Goal: Task Accomplishment & Management: Use online tool/utility

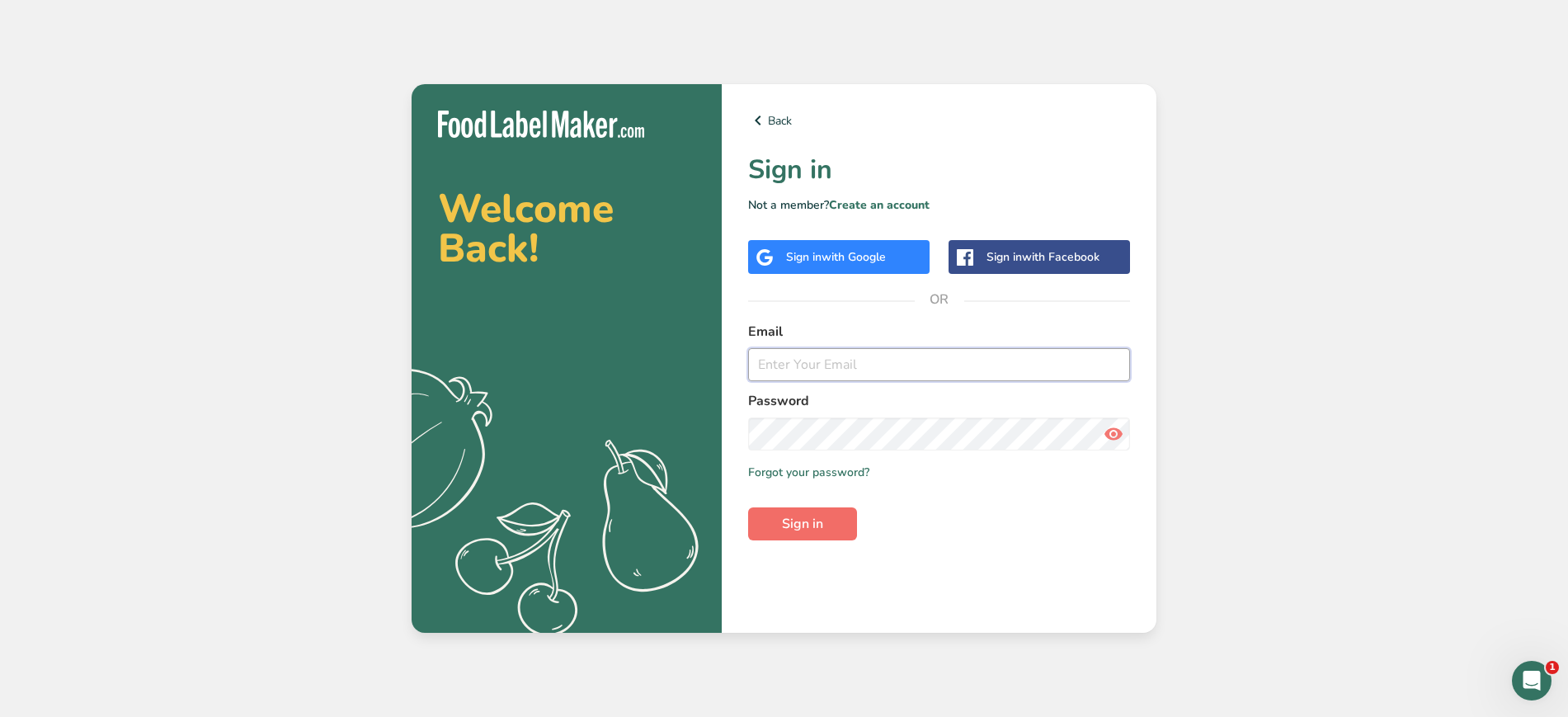
type input "ayn@growingplaces.org"
click at [809, 520] on span "Sign in" at bounding box center [802, 523] width 42 height 20
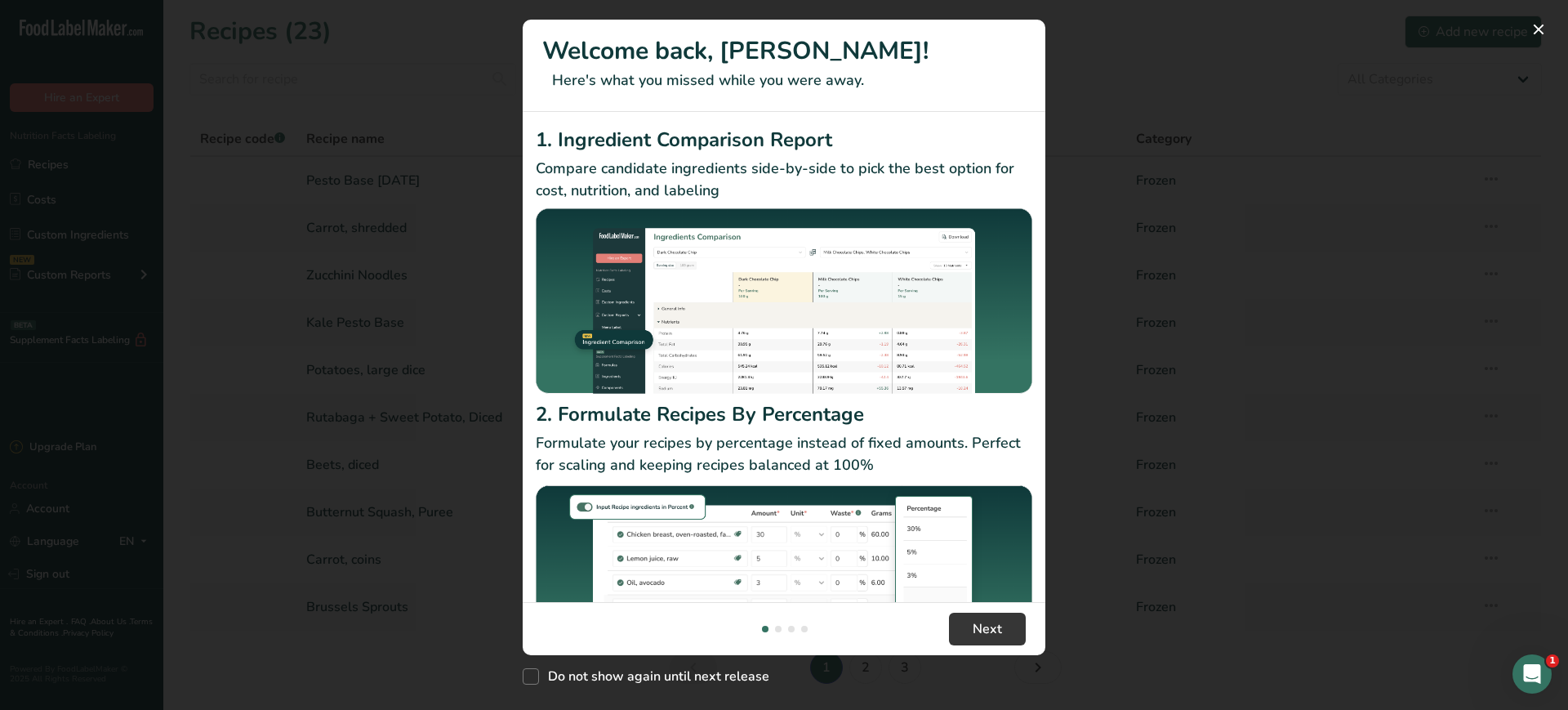
click at [1177, 567] on div "New Features" at bounding box center [784, 355] width 1568 height 710
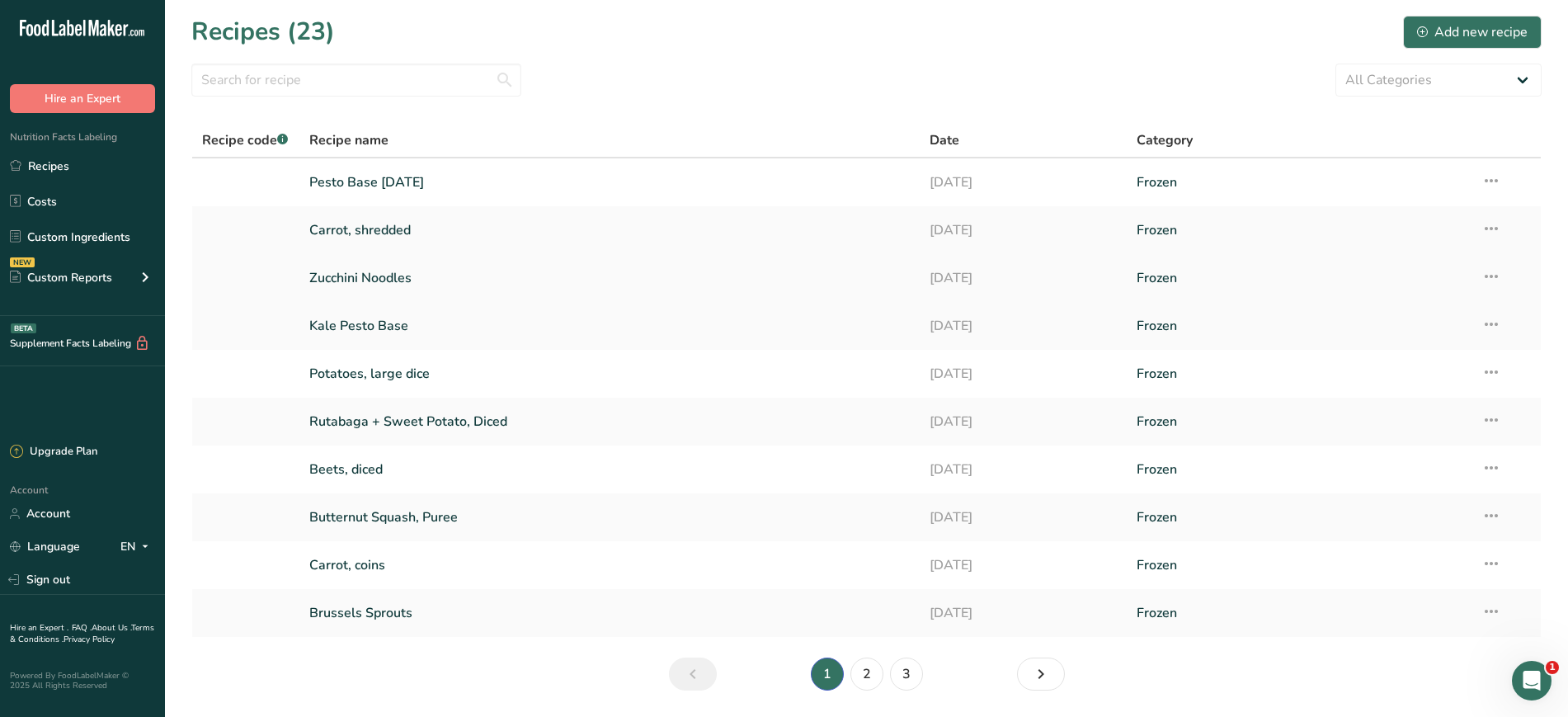
click at [393, 280] on link "Zucchini Noodles" at bounding box center [610, 277] width 601 height 35
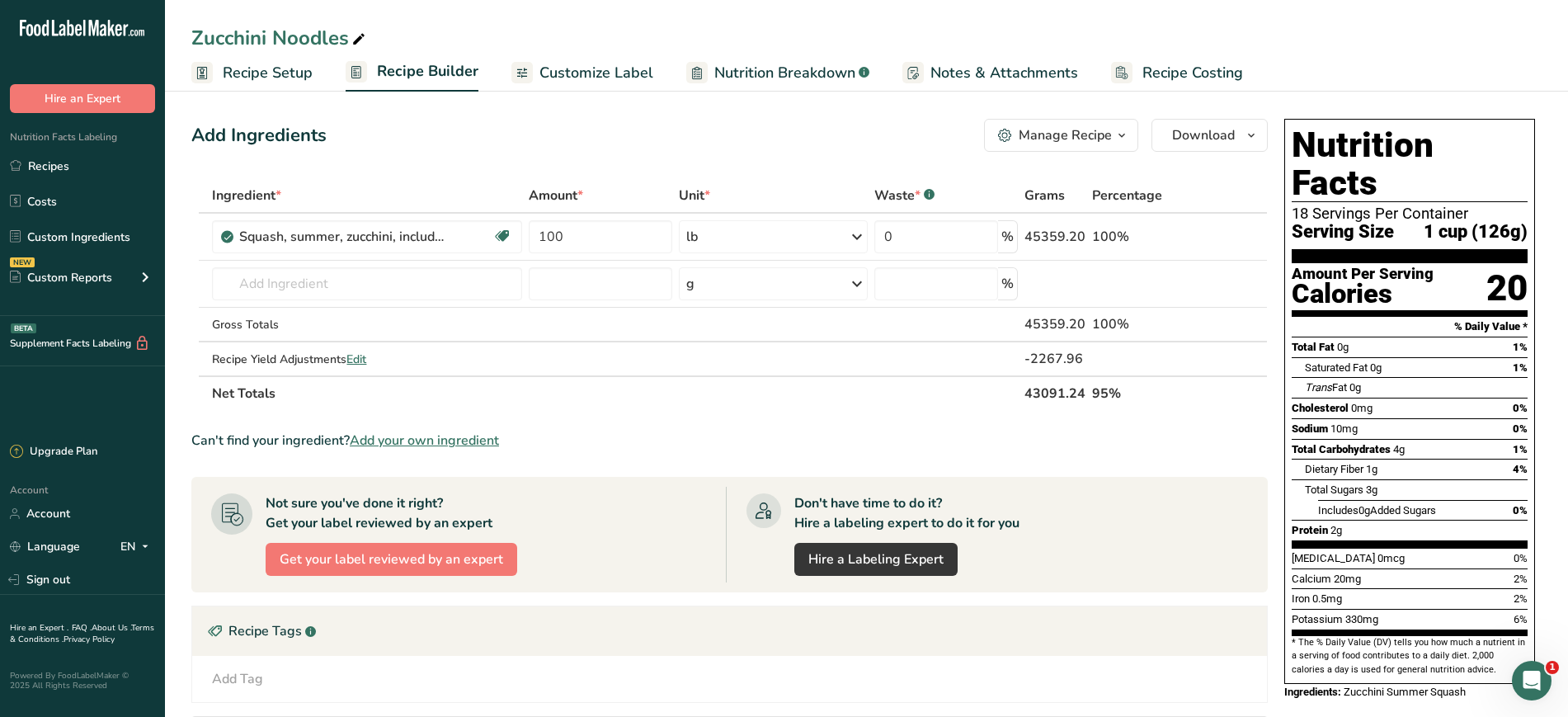
click at [953, 77] on span "Notes & Attachments" at bounding box center [1004, 73] width 147 height 23
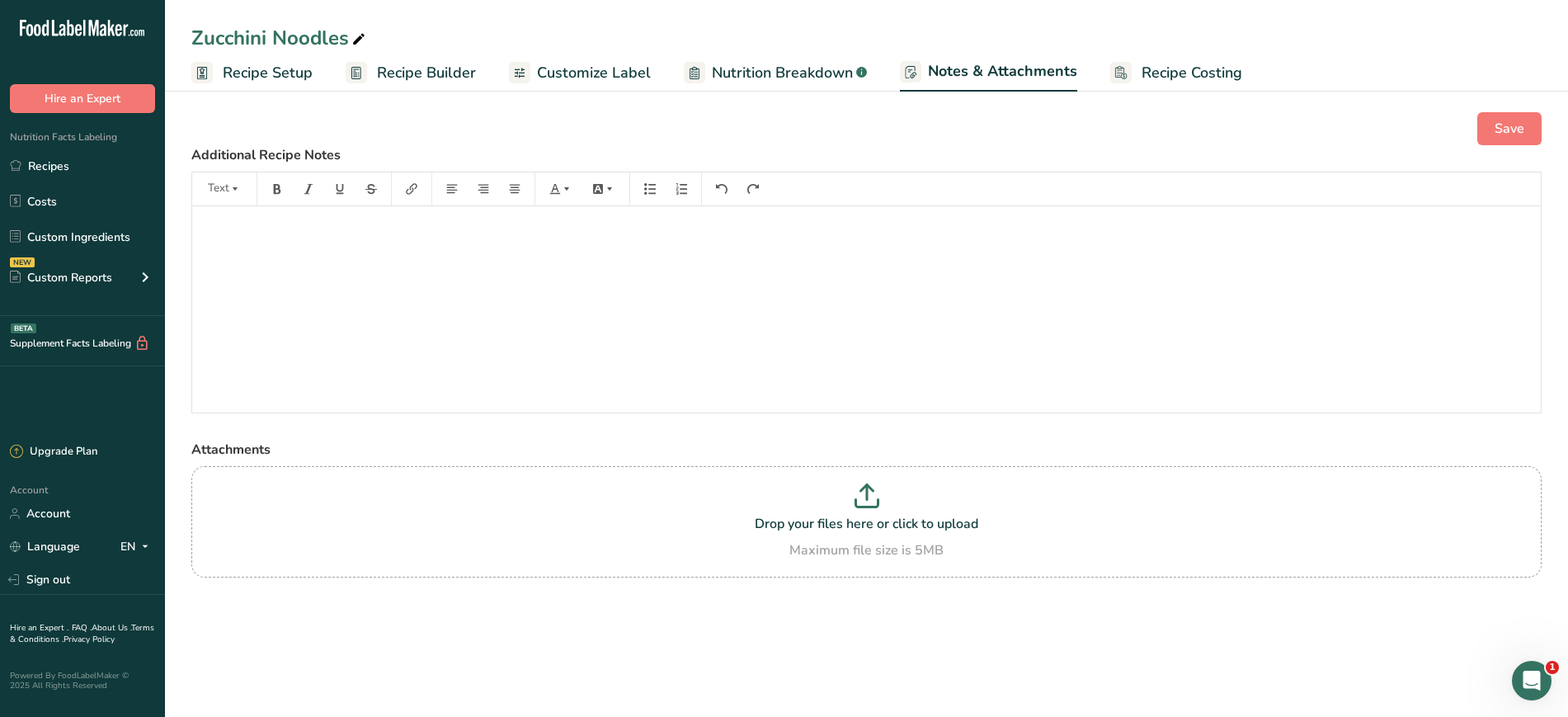
click at [558, 82] on span "Customize Label" at bounding box center [594, 73] width 114 height 23
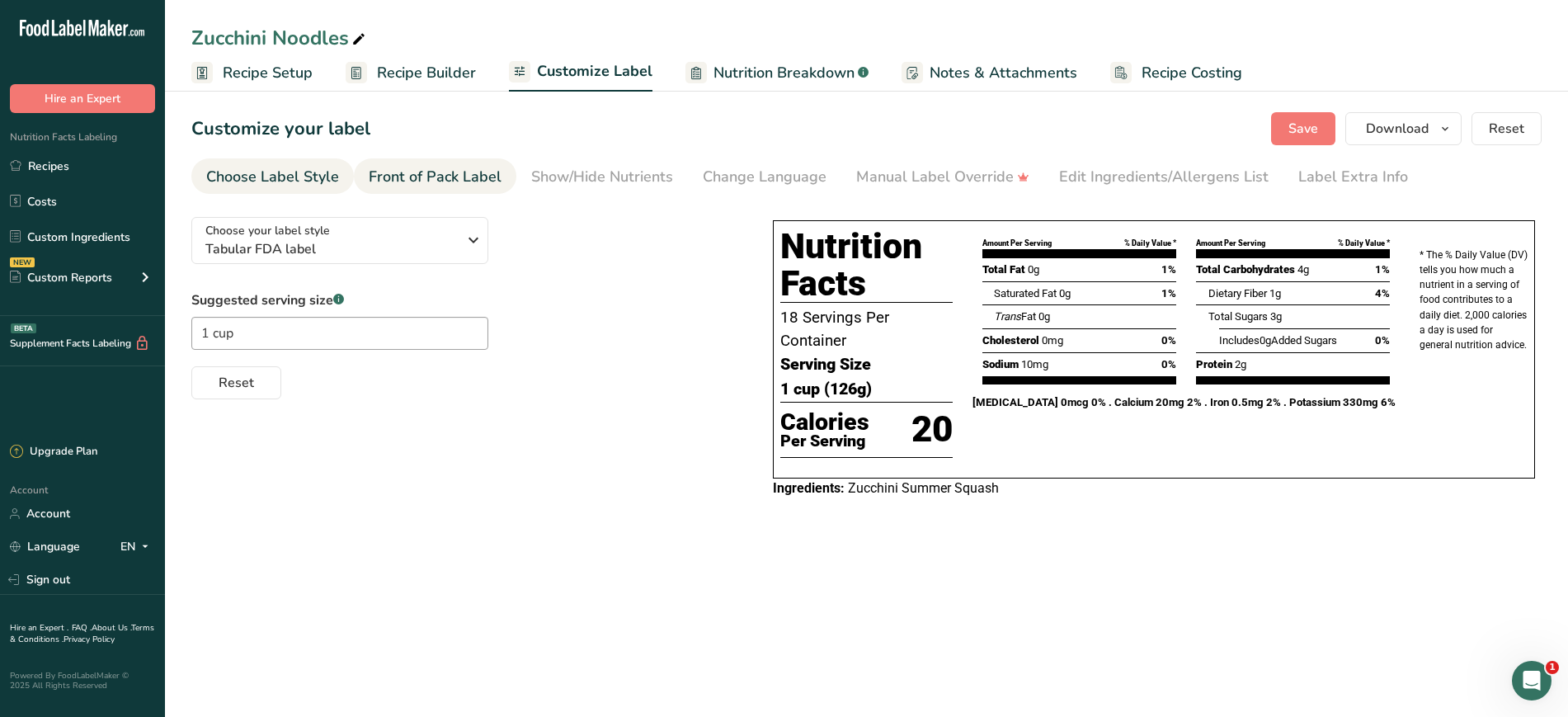
click at [436, 189] on link "Front of Pack Label" at bounding box center [435, 177] width 133 height 38
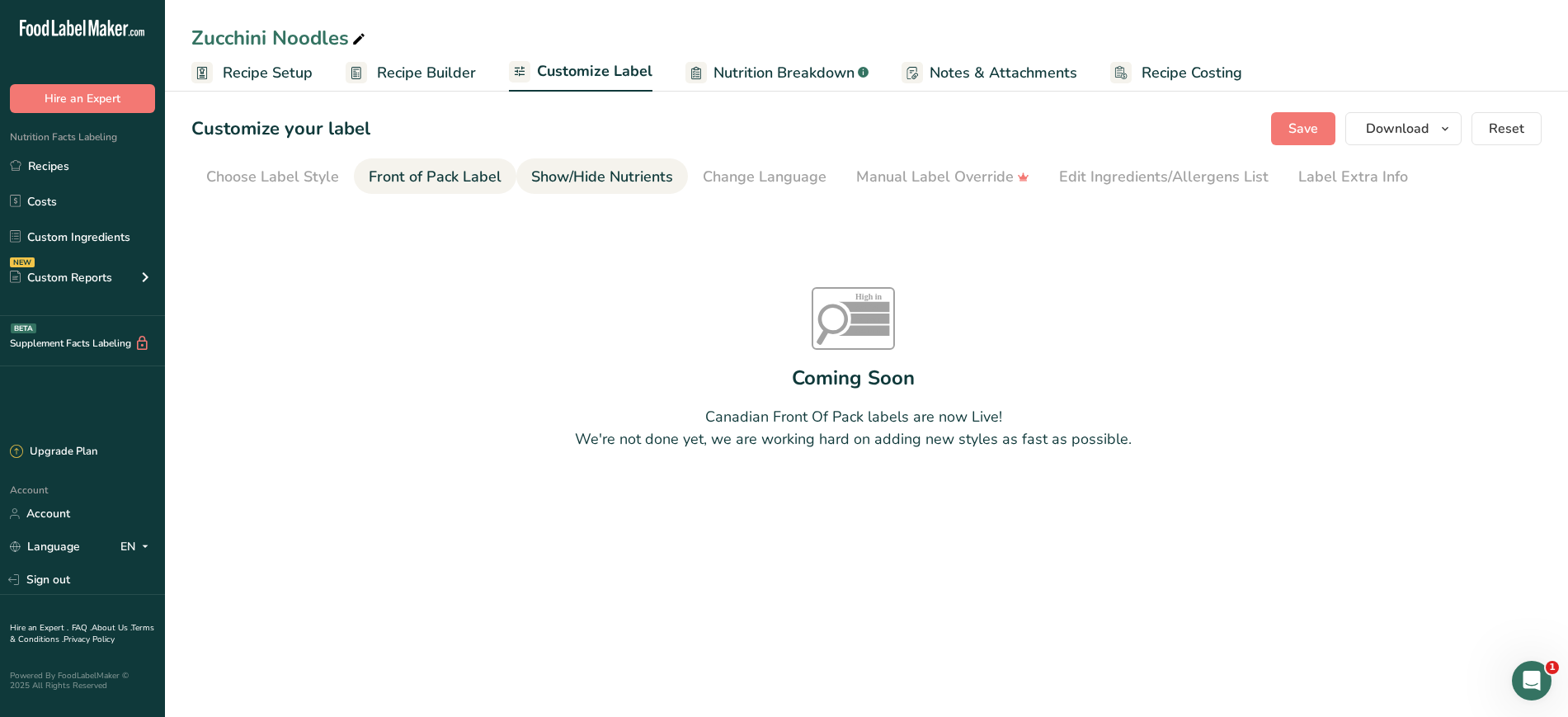
click at [559, 181] on div "Show/Hide Nutrients" at bounding box center [601, 177] width 141 height 23
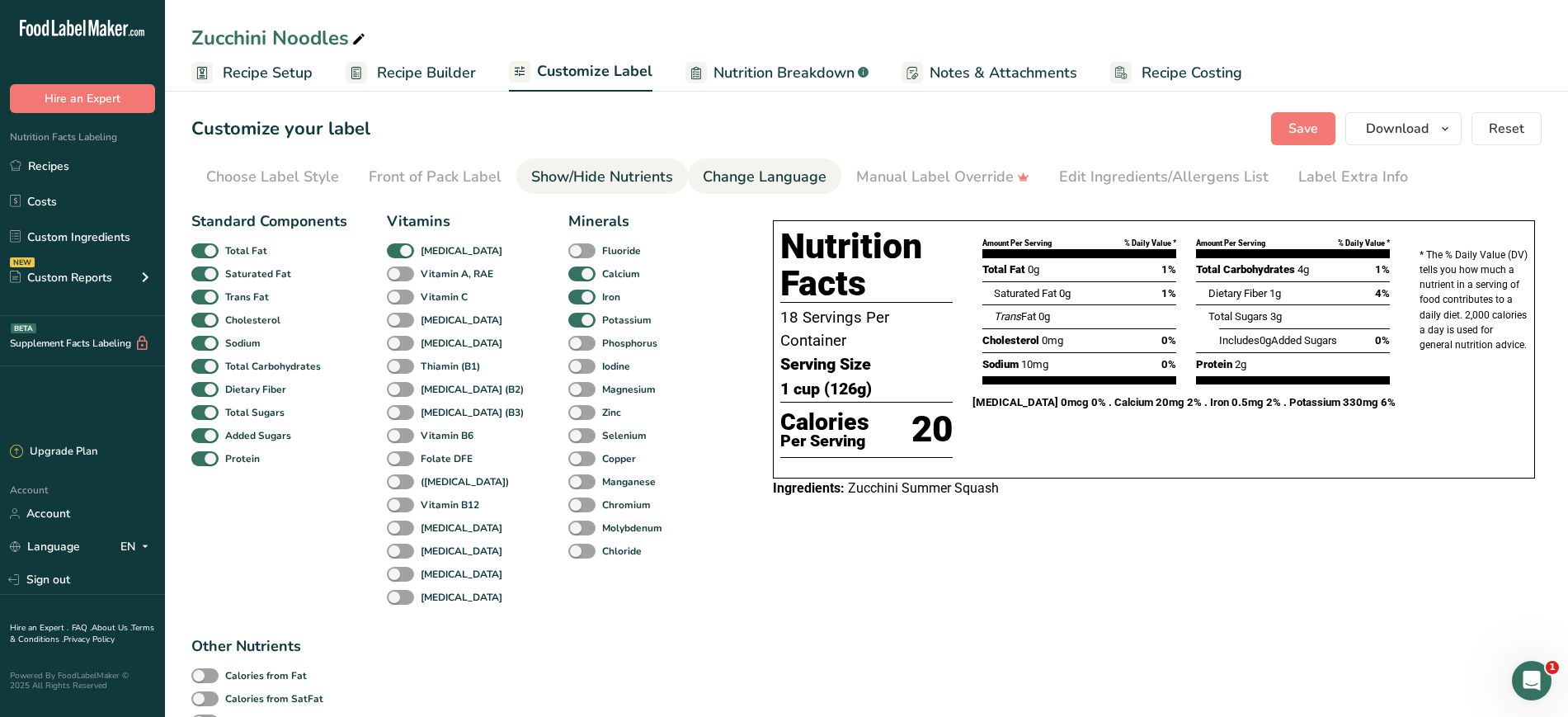
click at [796, 187] on div "Change Language" at bounding box center [764, 177] width 124 height 23
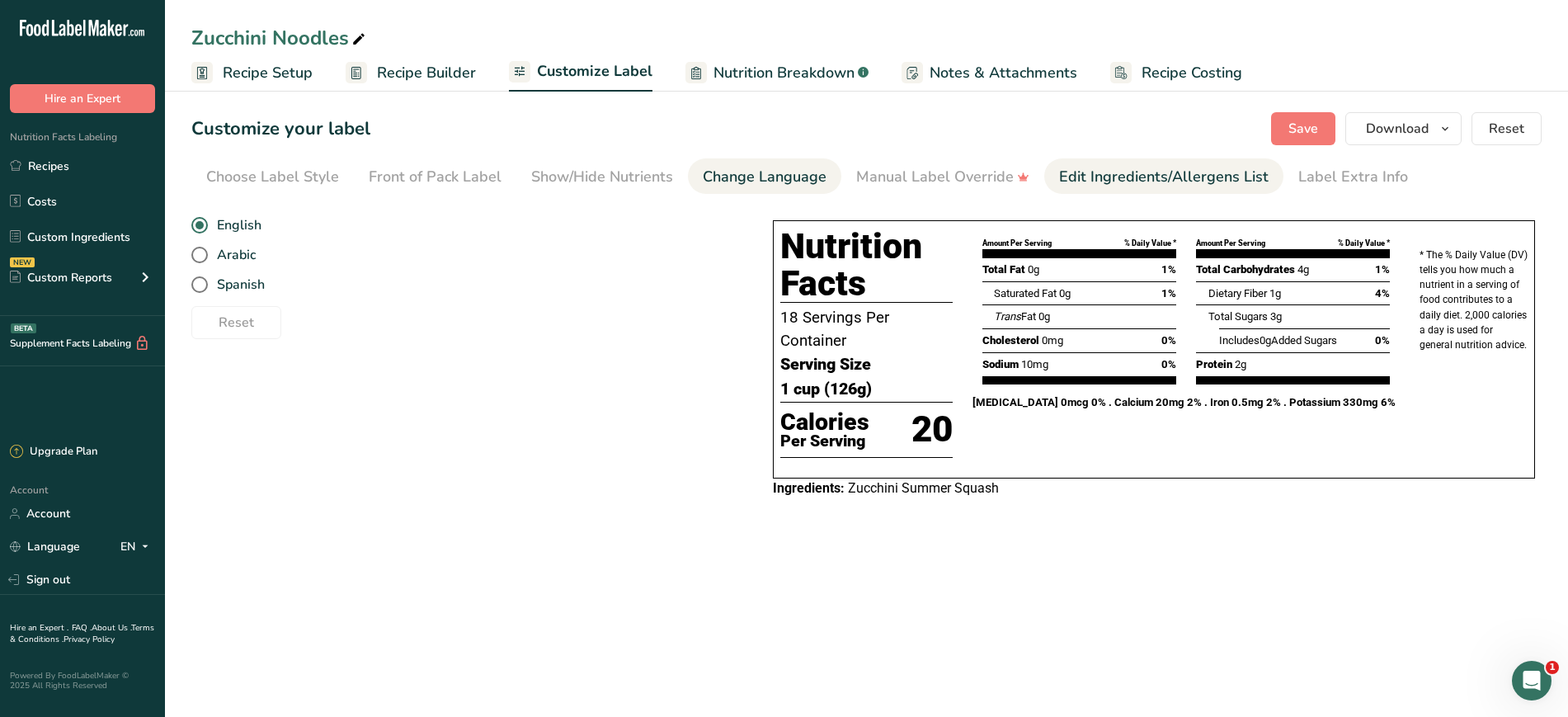
click at [1107, 180] on div "Edit Ingredients/Allergens List" at bounding box center [1164, 177] width 210 height 23
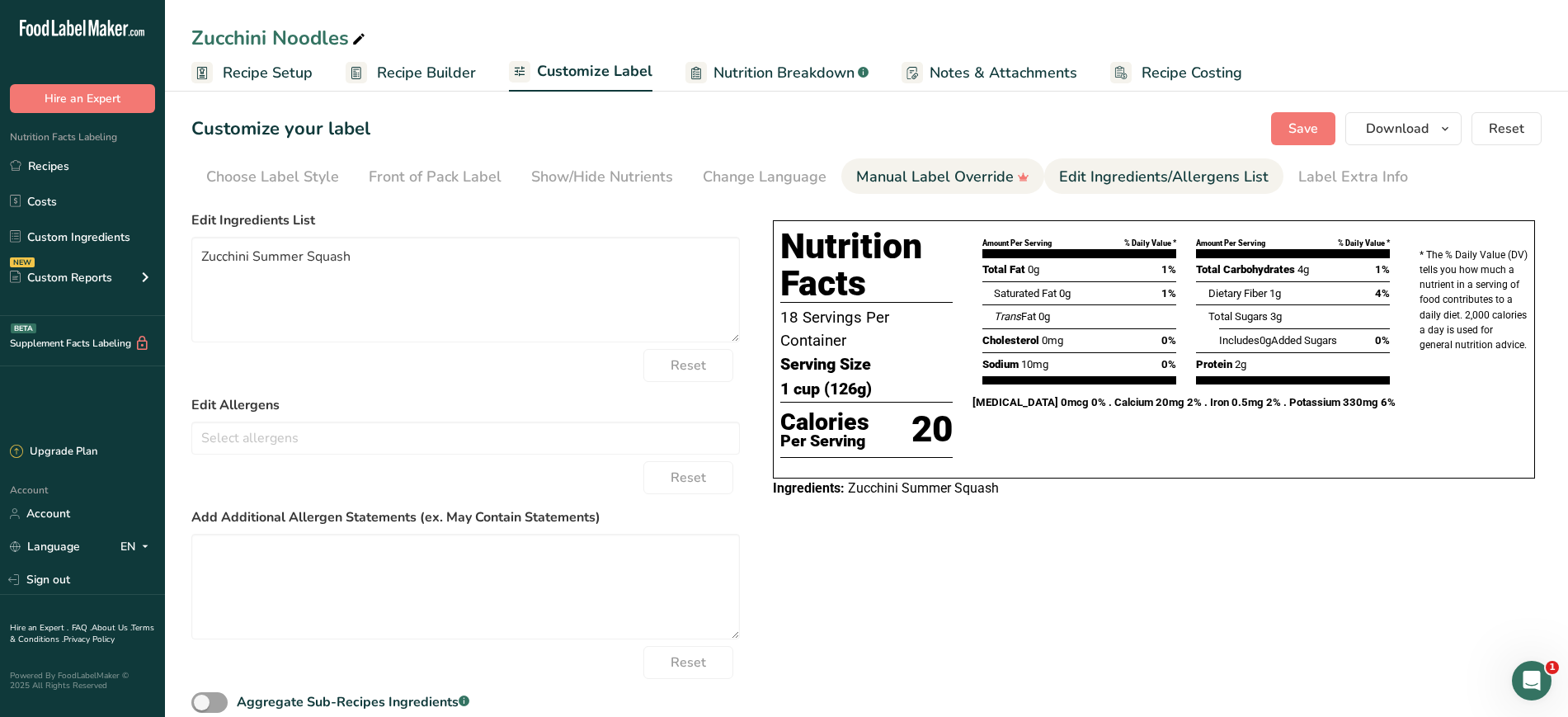
click at [963, 179] on div "Manual Label Override" at bounding box center [943, 177] width 173 height 23
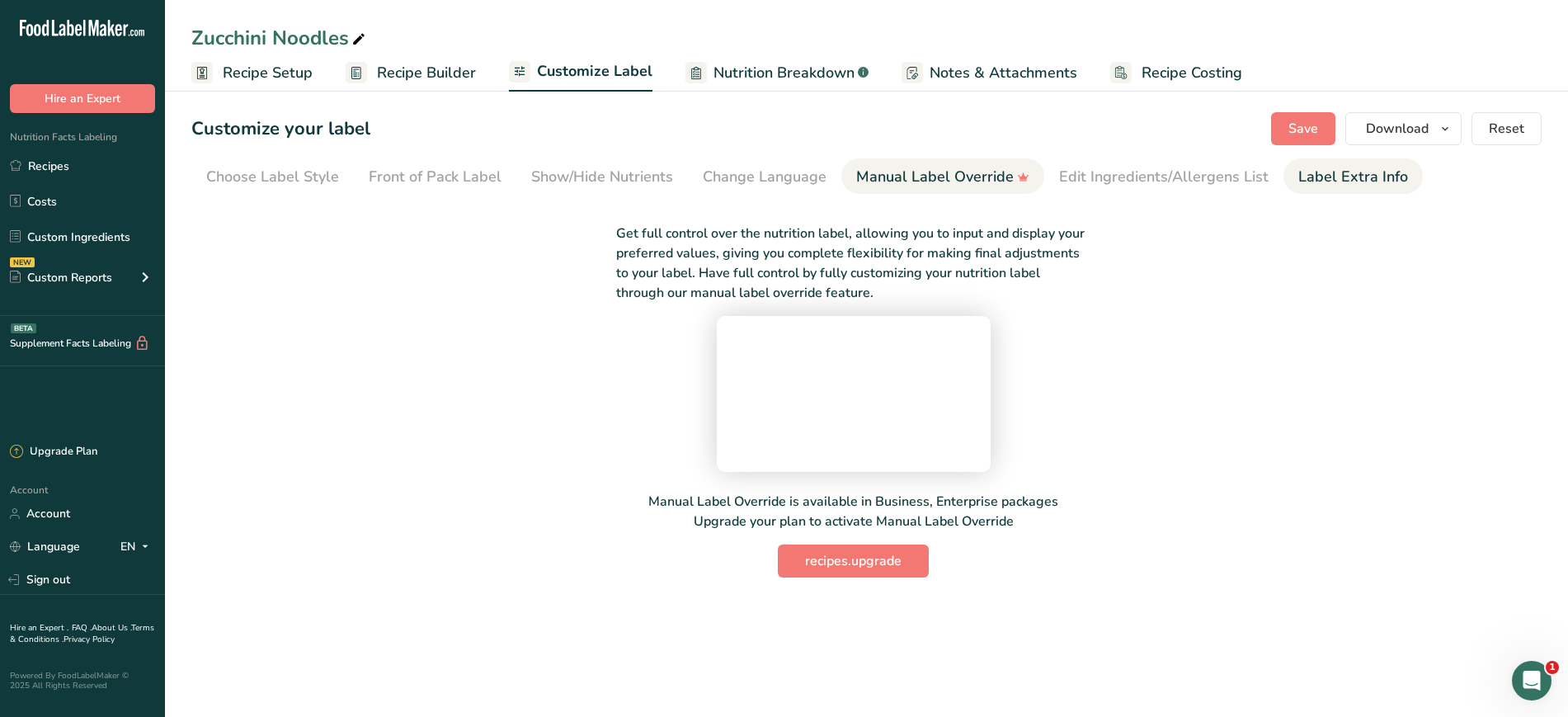
click at [1363, 193] on link "Label Extra Info" at bounding box center [1352, 177] width 110 height 38
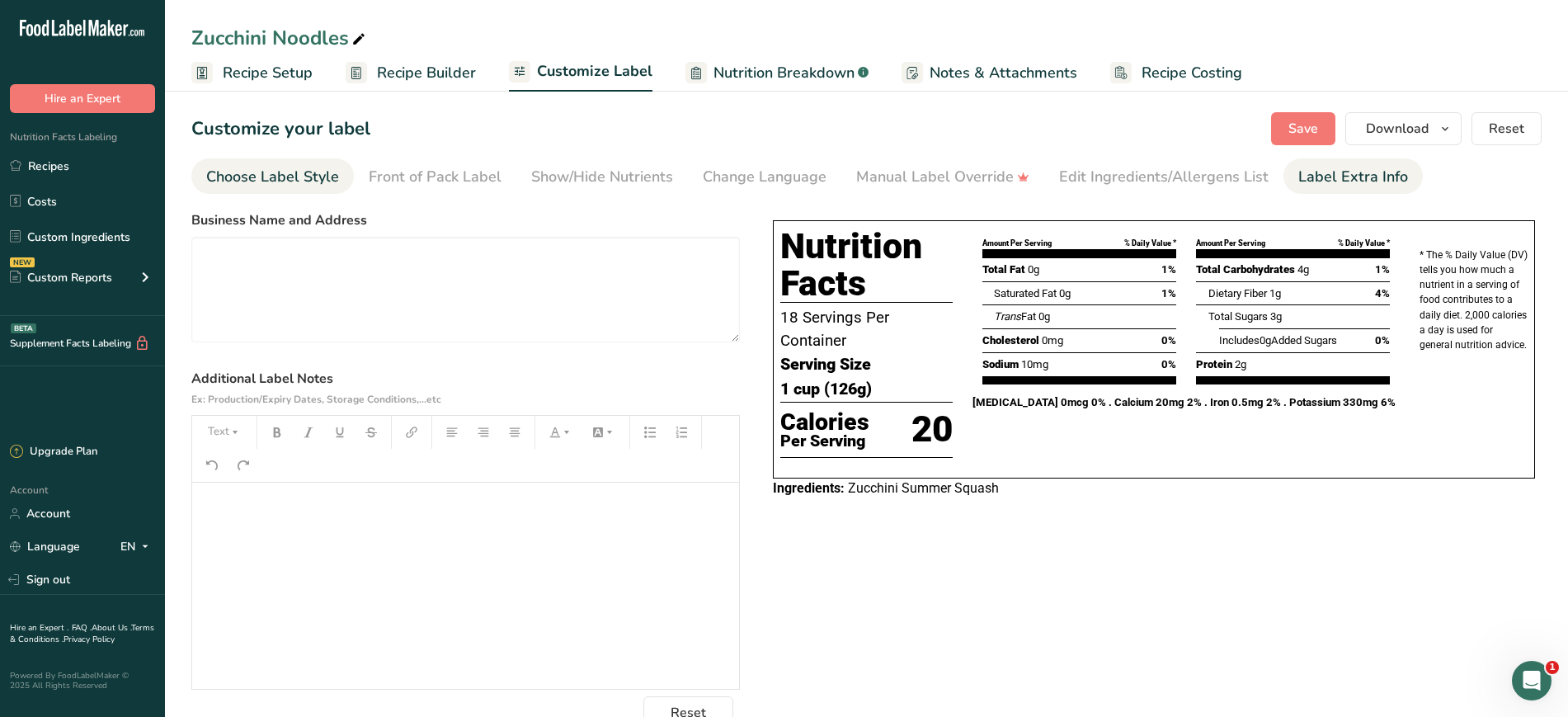
click at [249, 187] on div "Choose Label Style" at bounding box center [272, 177] width 133 height 23
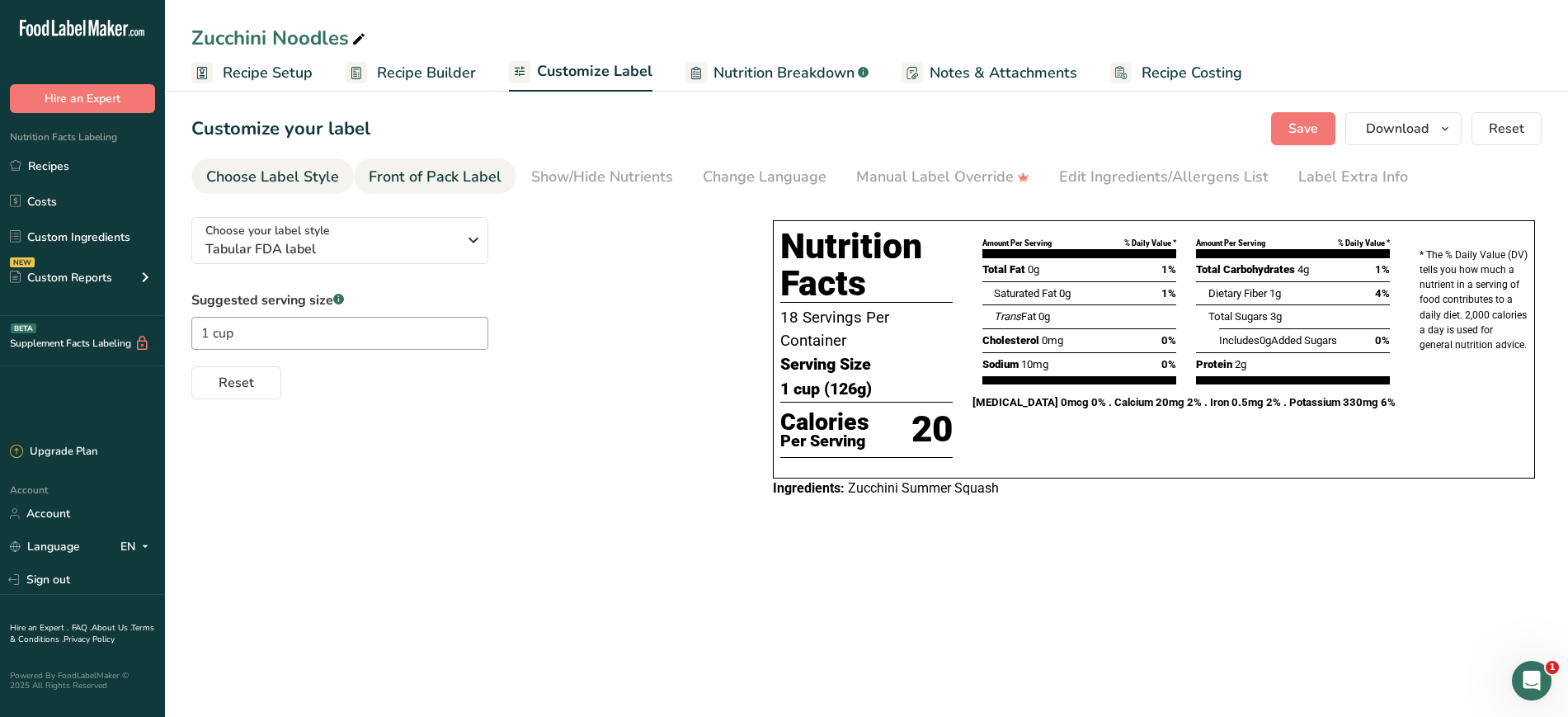
click at [390, 184] on div "Front of Pack Label" at bounding box center [435, 177] width 133 height 23
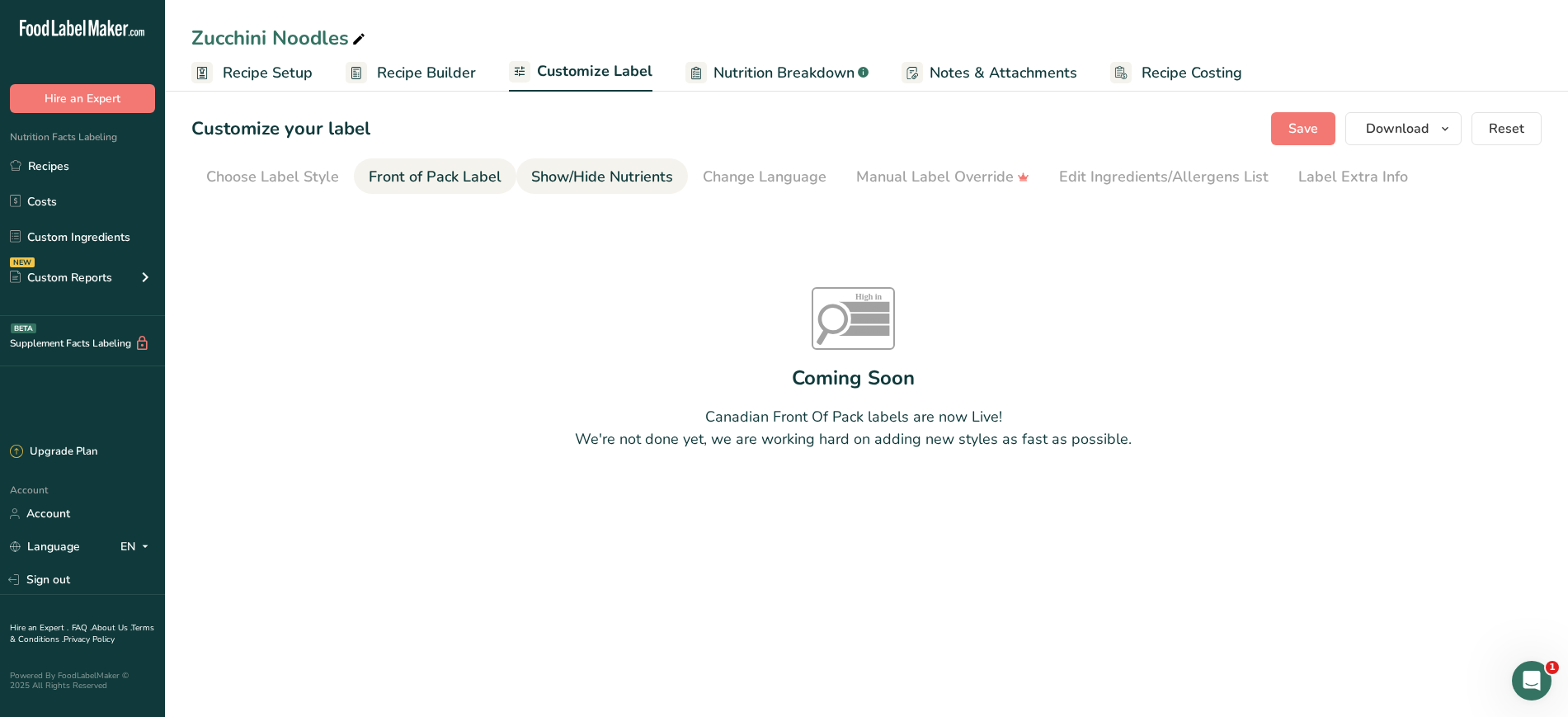
click at [619, 188] on link "Show/Hide Nutrients" at bounding box center [601, 177] width 141 height 38
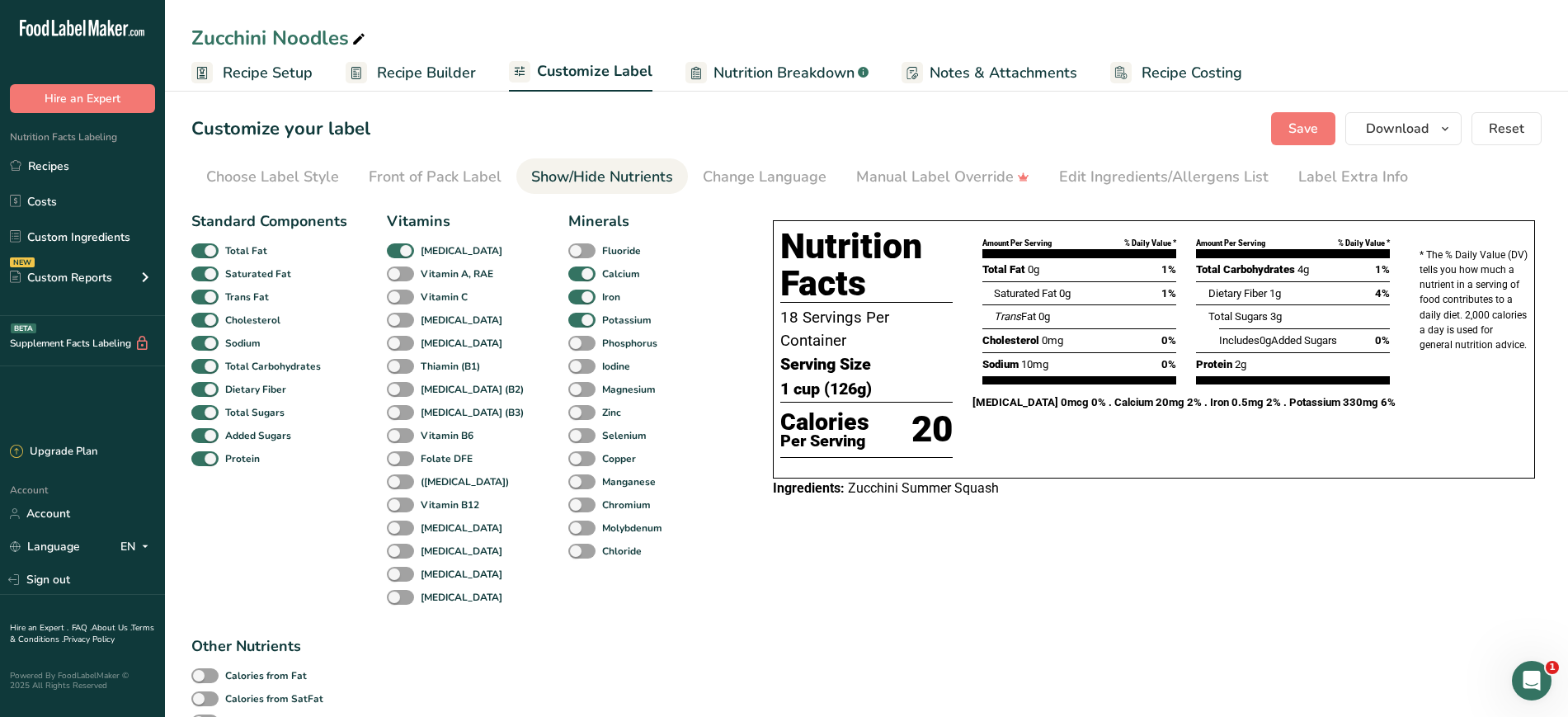
click at [755, 62] on span "Nutrition Breakdown" at bounding box center [784, 73] width 141 height 23
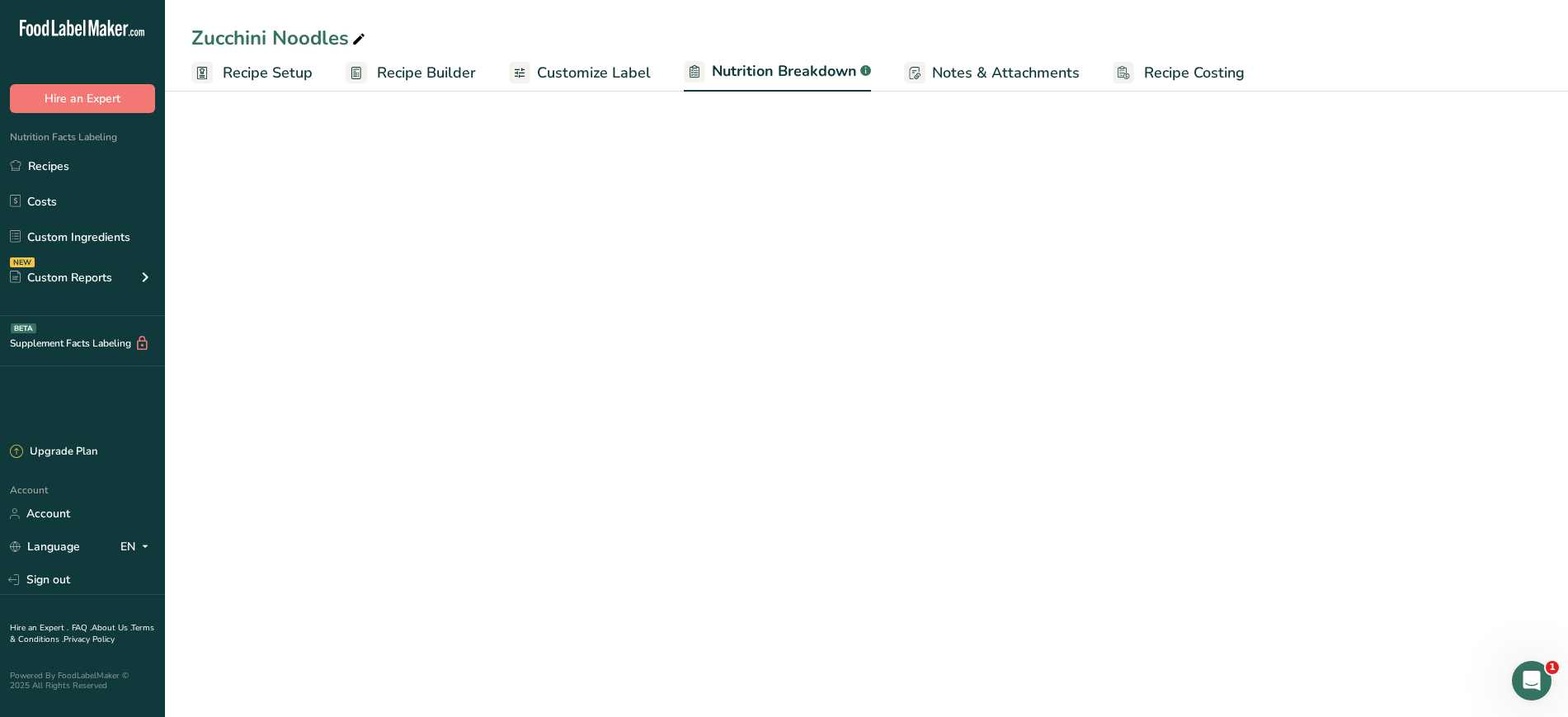
select select "Calories"
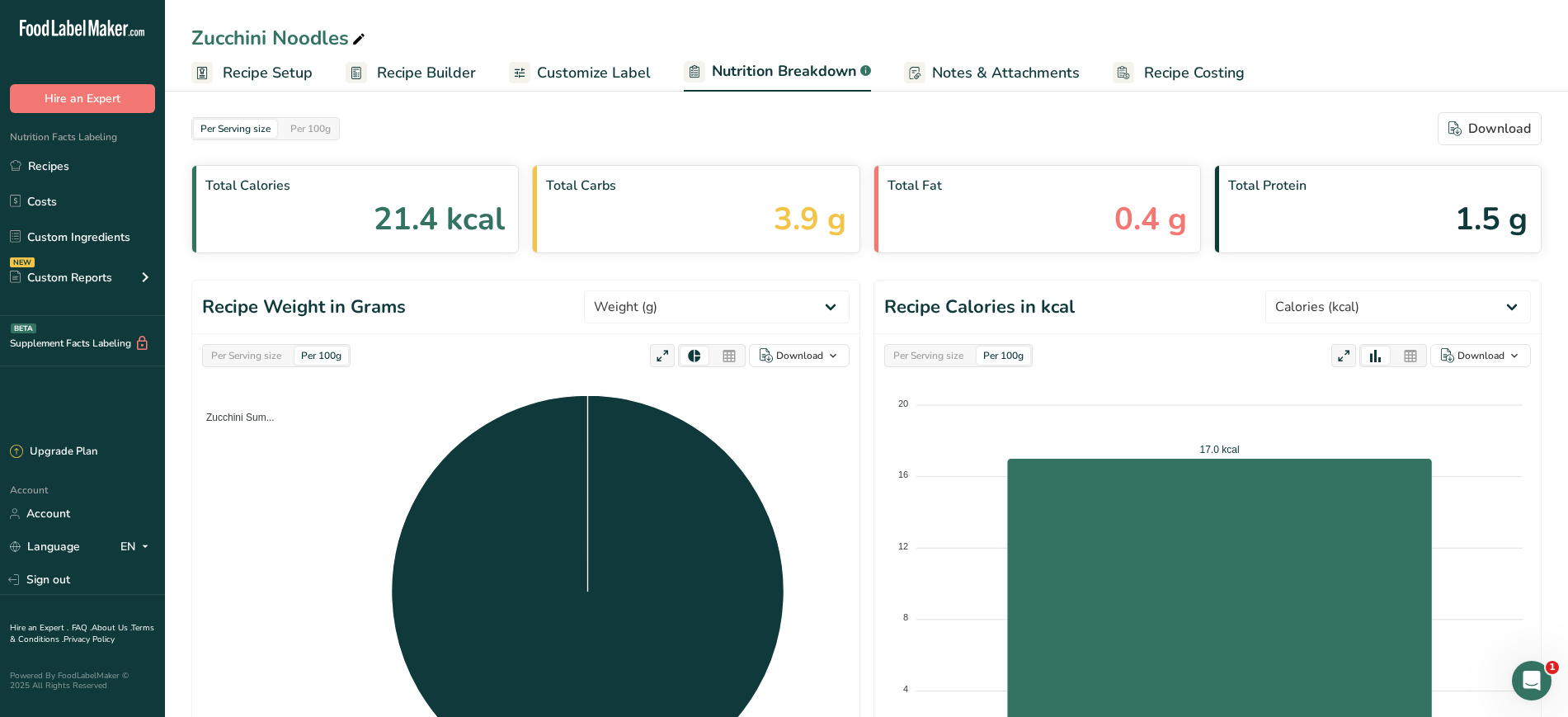
click at [101, 22] on icon ".a-20{fill:#fff;}" at bounding box center [100, 33] width 161 height 26
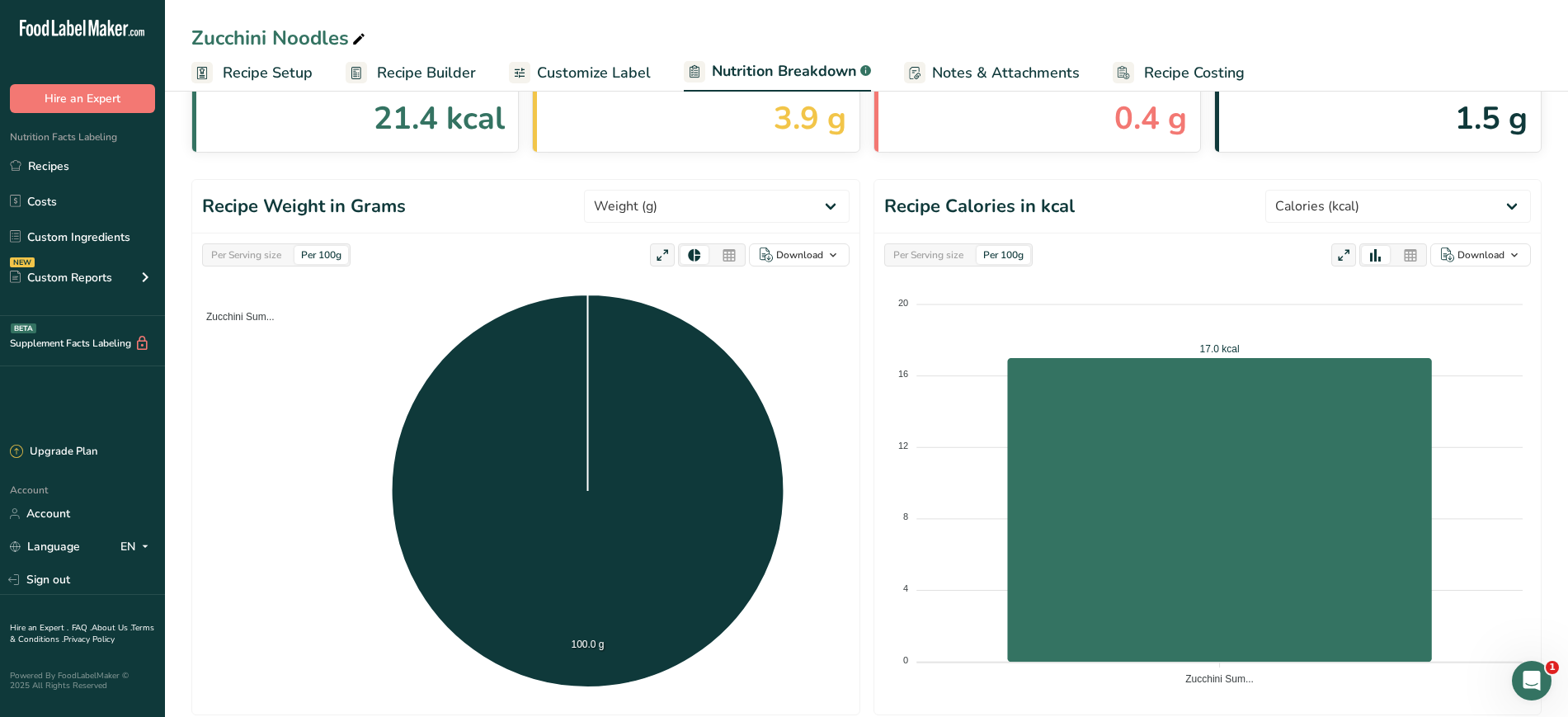
click at [78, 623] on link "FAQ ." at bounding box center [82, 628] width 20 height 12
click at [37, 182] on ul "Recipes Costs Custom Ingredients NEW Custom Reports Menu Label Ingredient Compa…" at bounding box center [82, 224] width 165 height 147
click at [38, 173] on link "Recipes" at bounding box center [82, 166] width 165 height 32
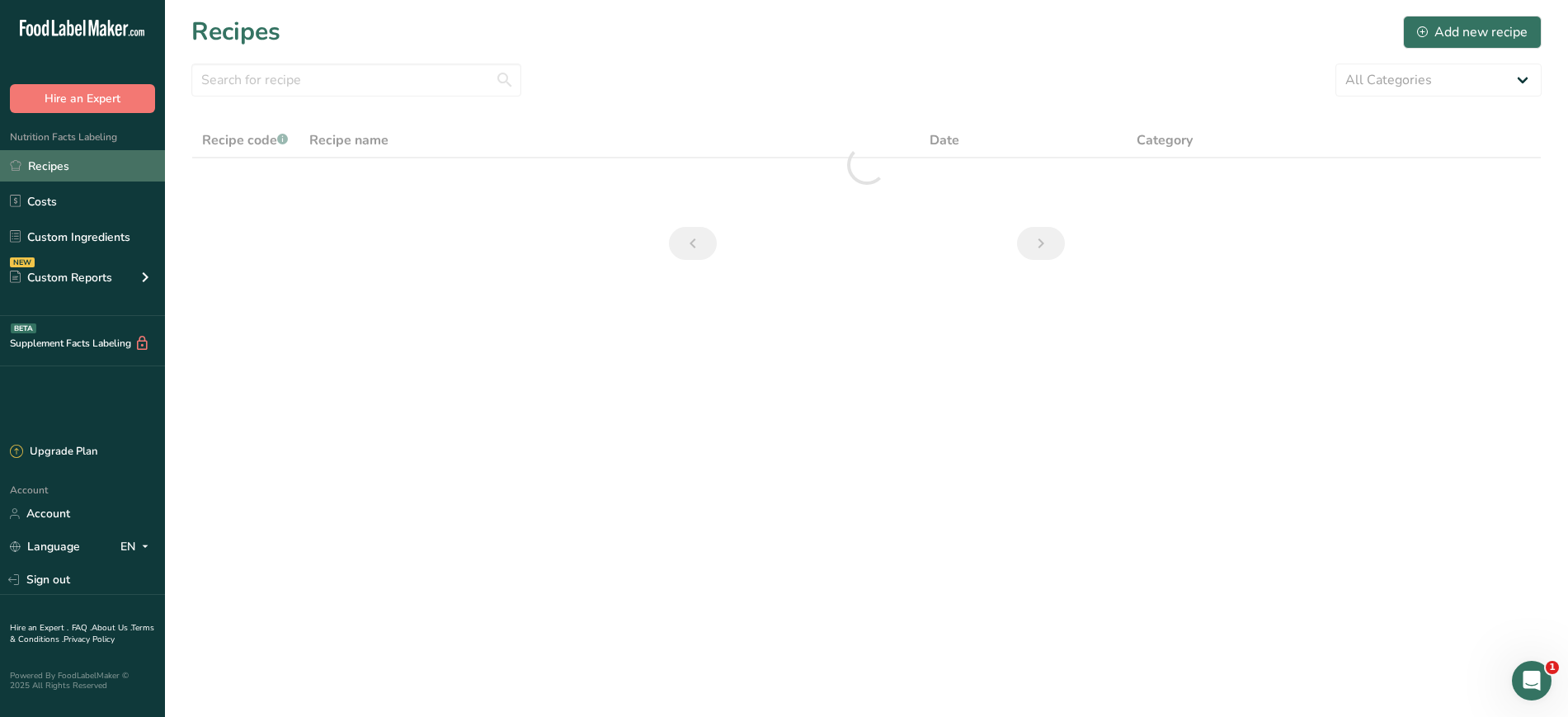
click at [38, 173] on link "Recipes" at bounding box center [82, 166] width 165 height 32
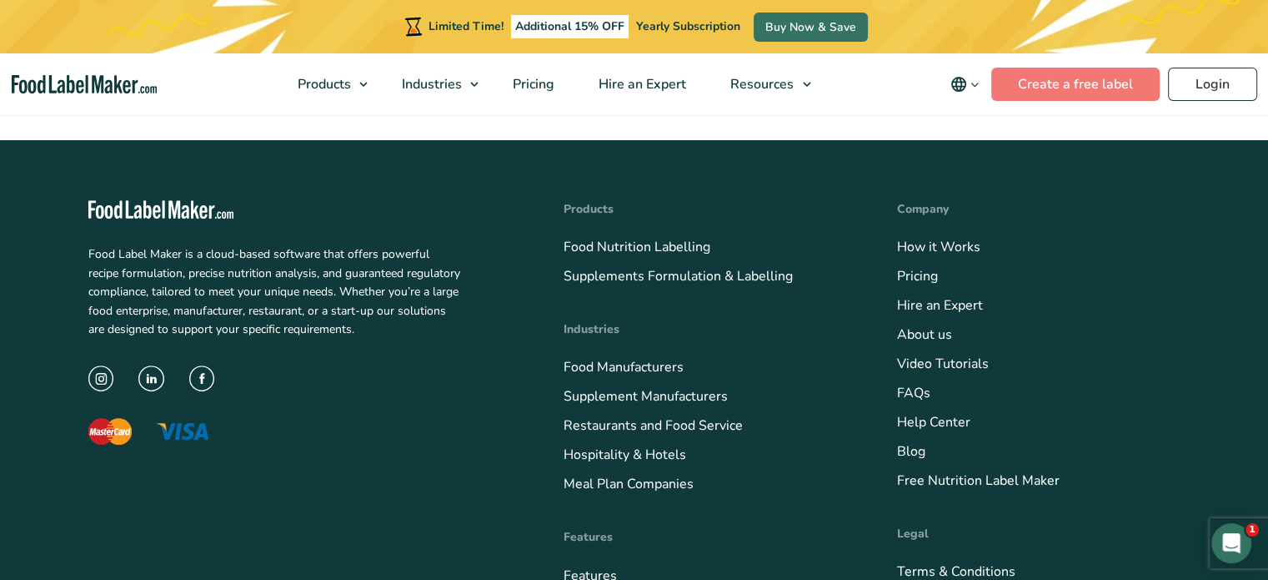
scroll to position [617, 0]
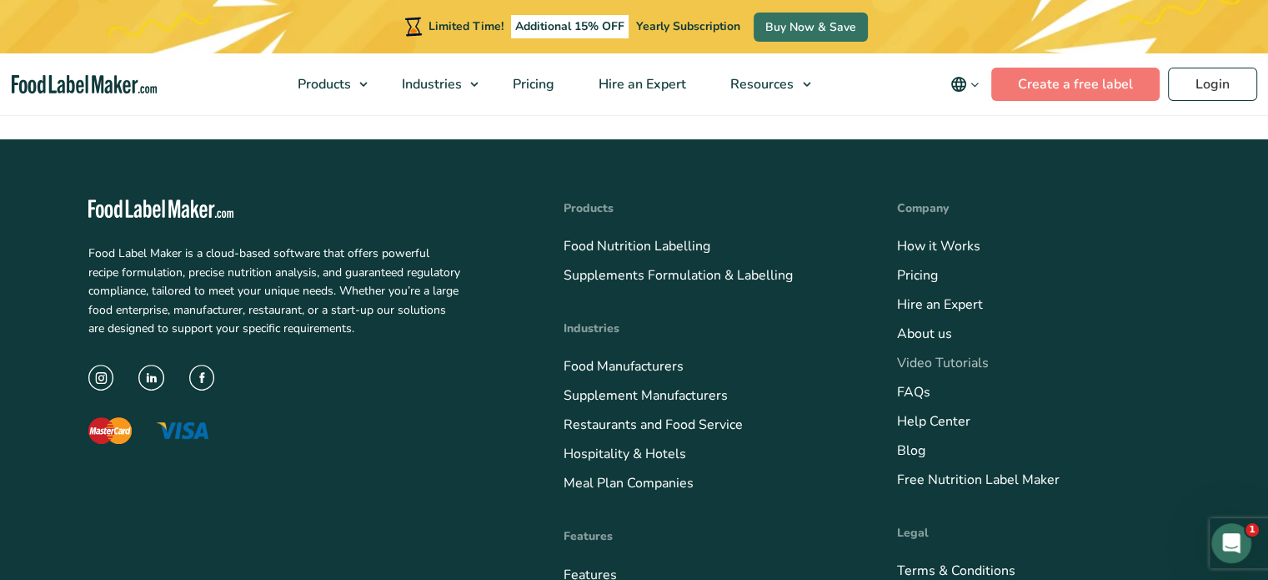
click at [954, 361] on link "Video Tutorials" at bounding box center [943, 363] width 92 height 18
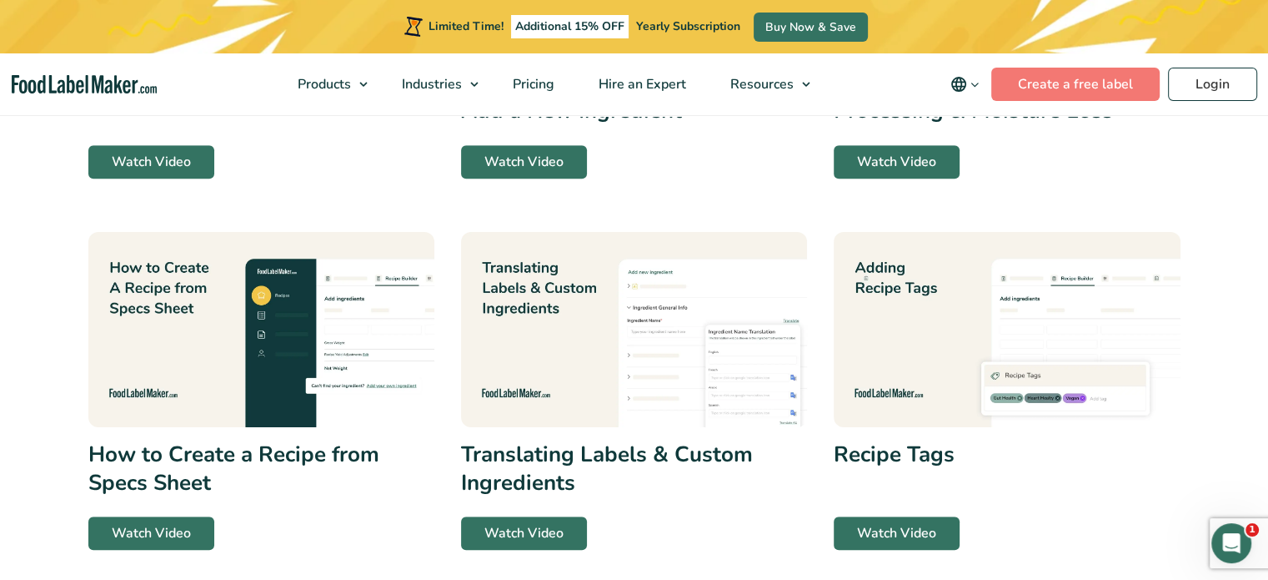
scroll to position [958, 0]
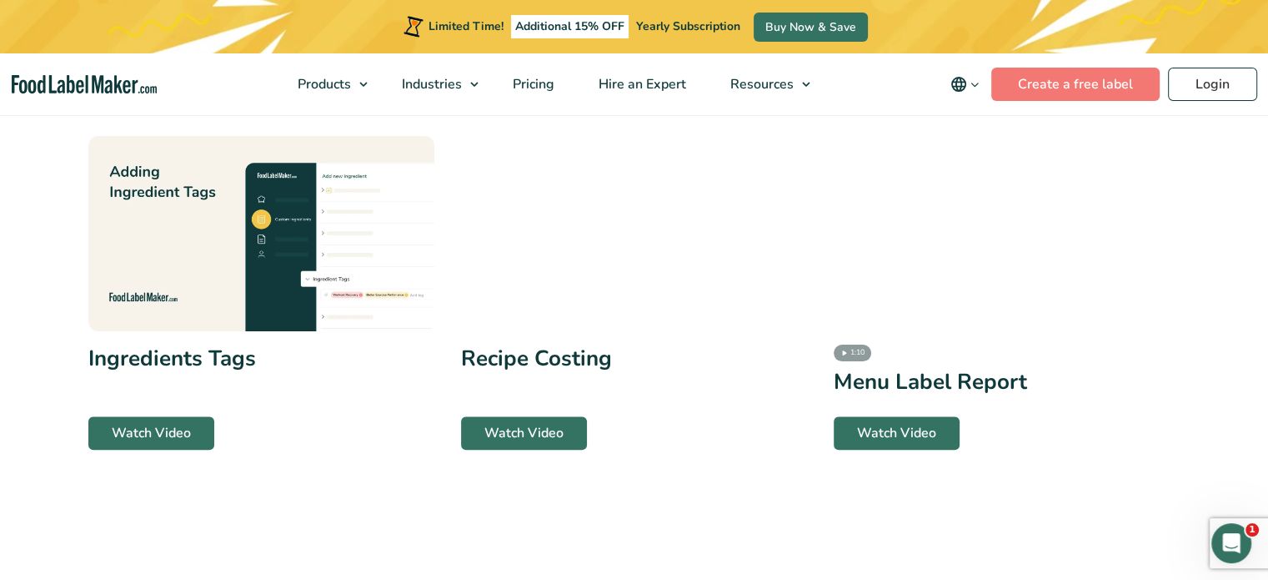
scroll to position [1429, 0]
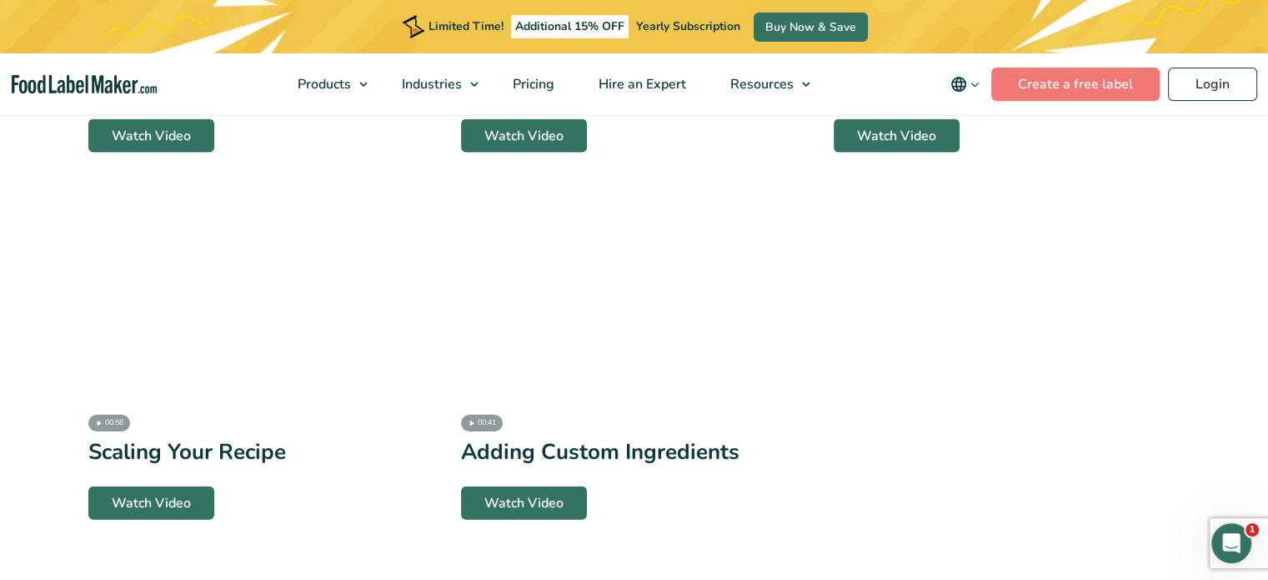
scroll to position [4385, 0]
